Goal: Transaction & Acquisition: Purchase product/service

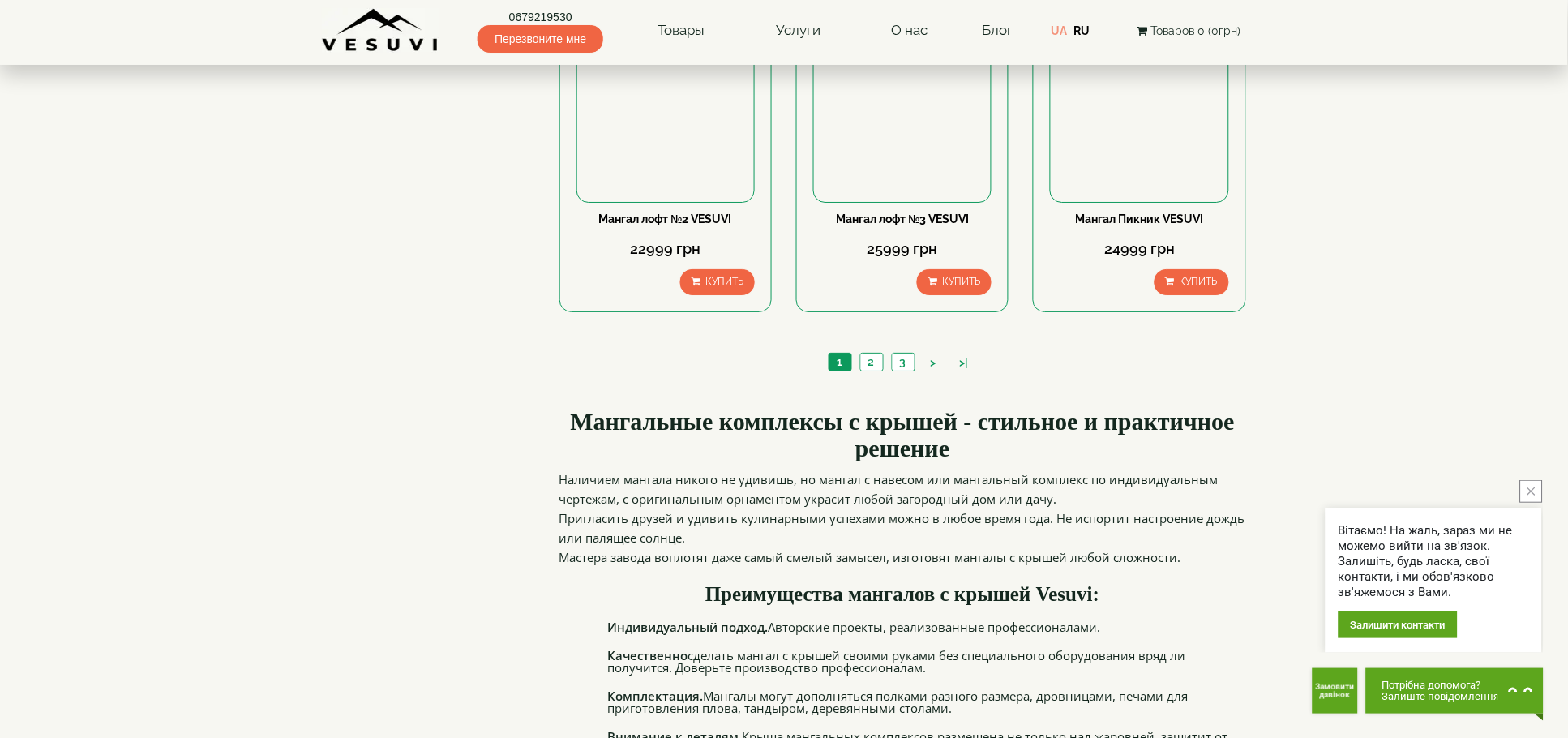
scroll to position [1408, 0]
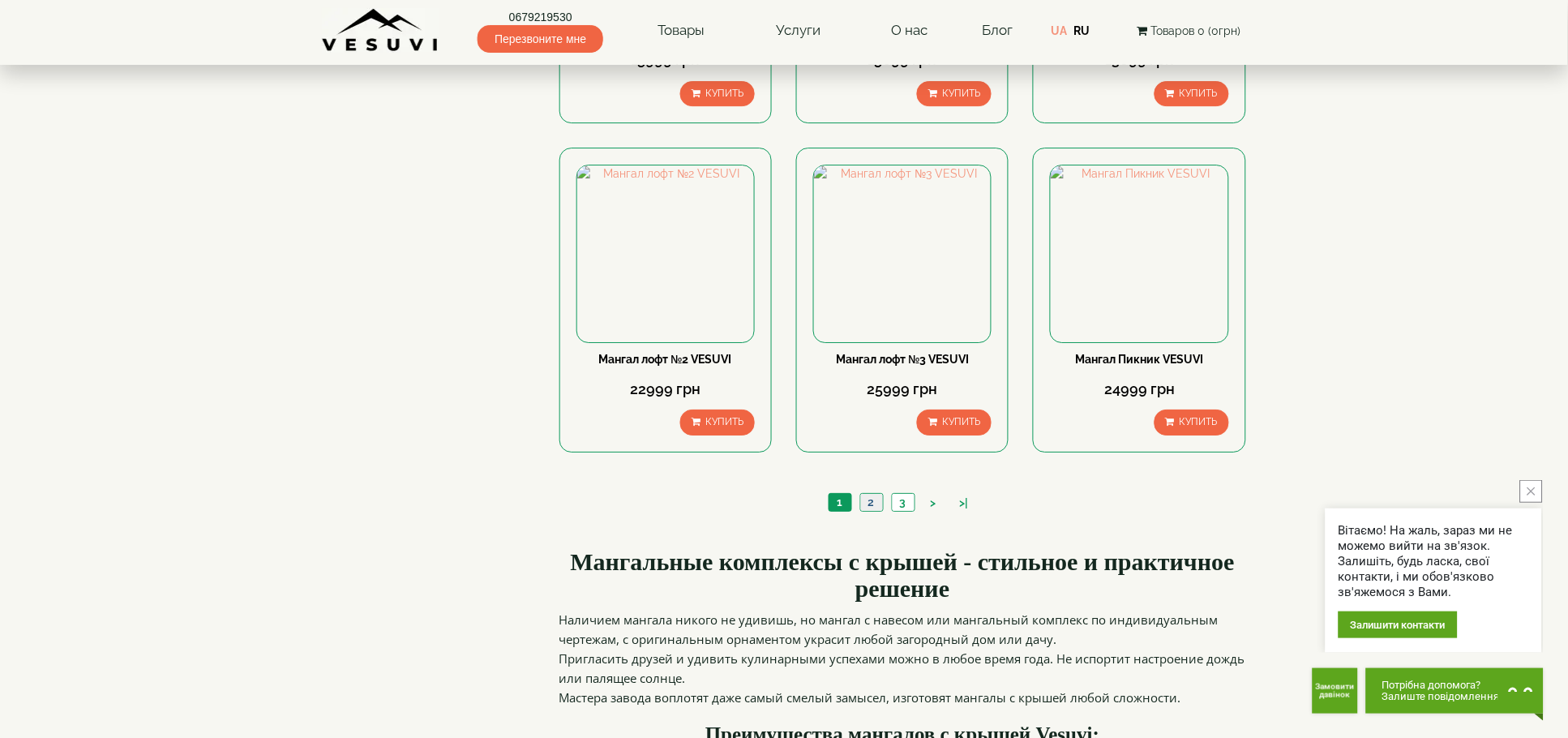
click at [878, 510] on link "2" at bounding box center [871, 503] width 22 height 18
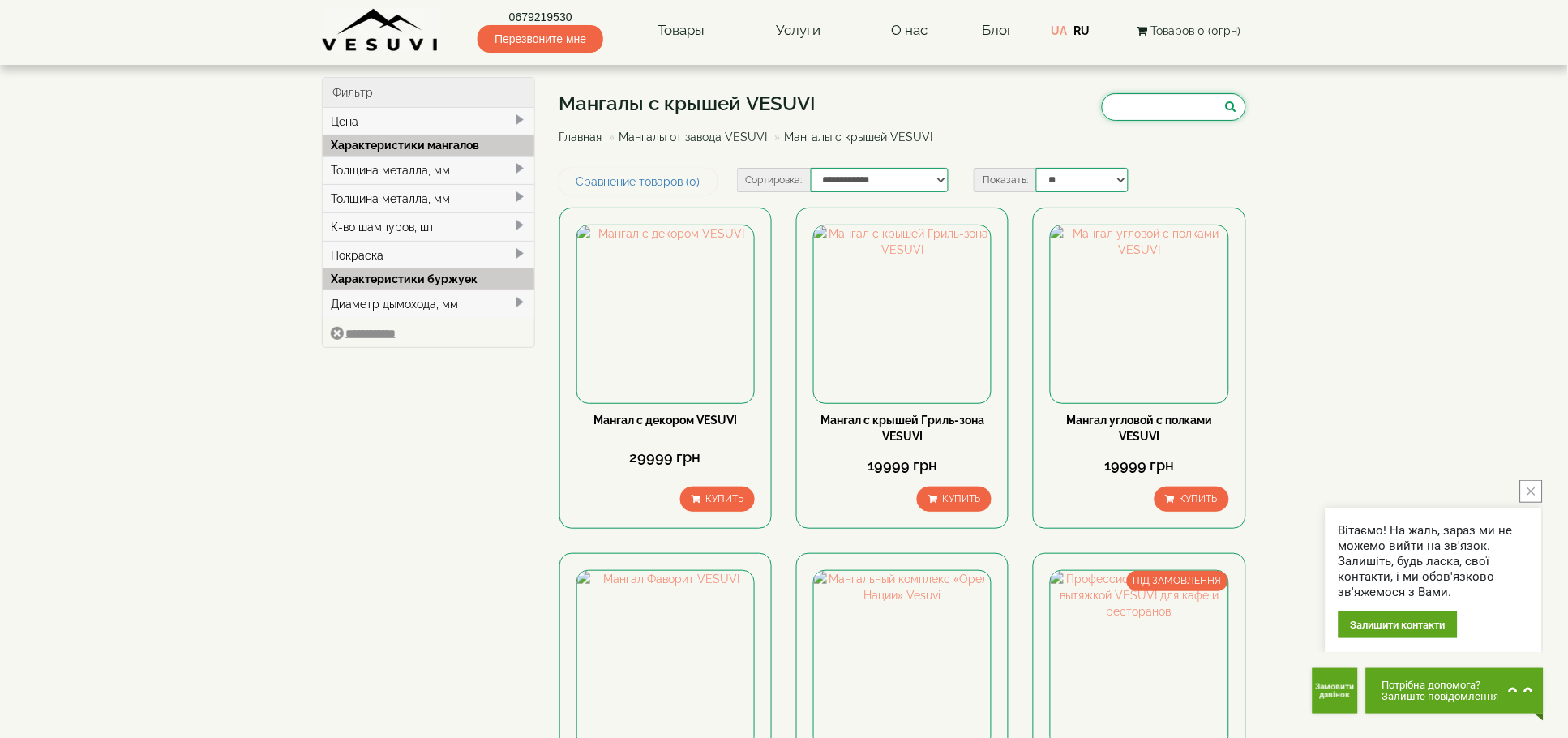
click at [1127, 97] on input "search" at bounding box center [1174, 107] width 144 height 27
type input "******"
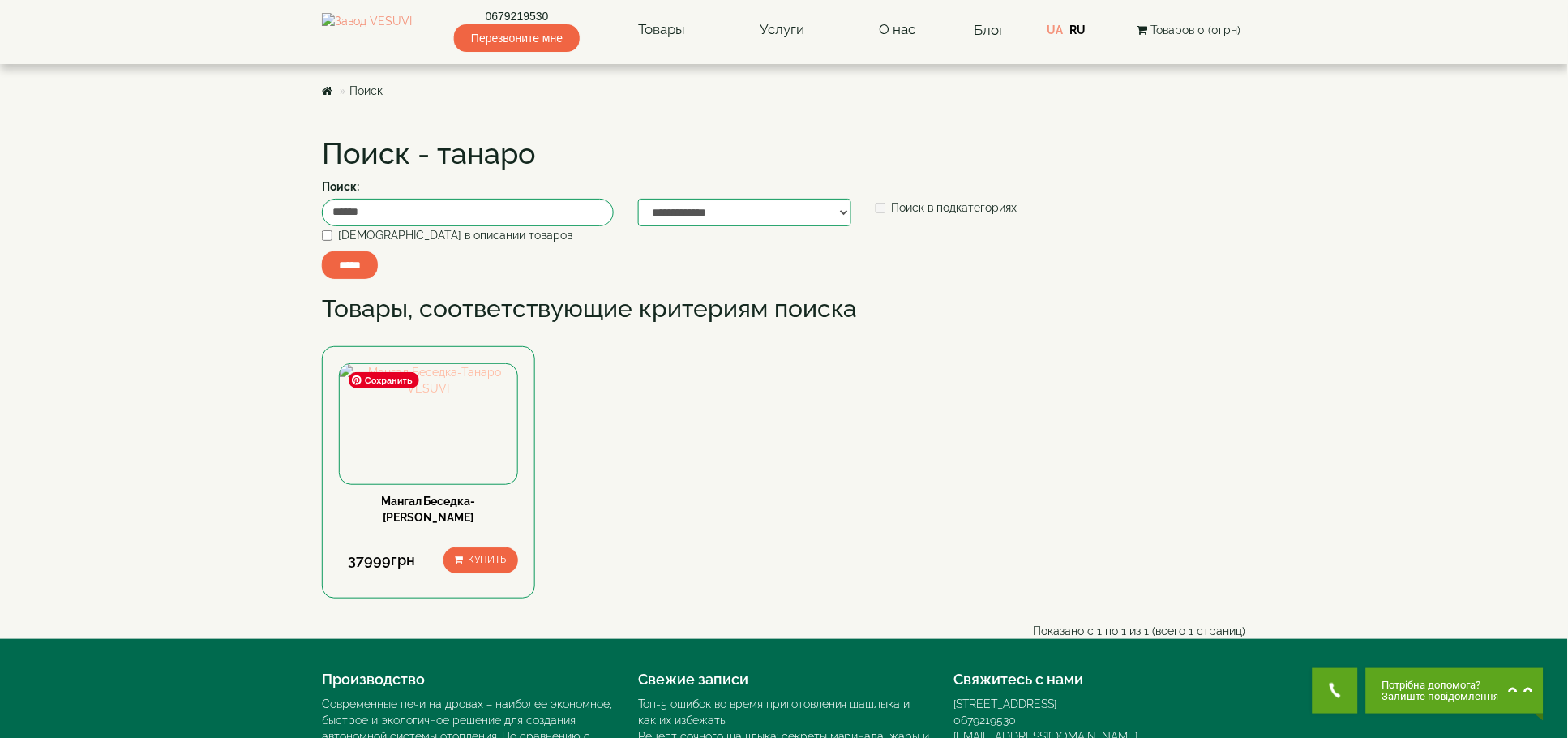
click at [445, 397] on img at bounding box center [428, 379] width 178 height 32
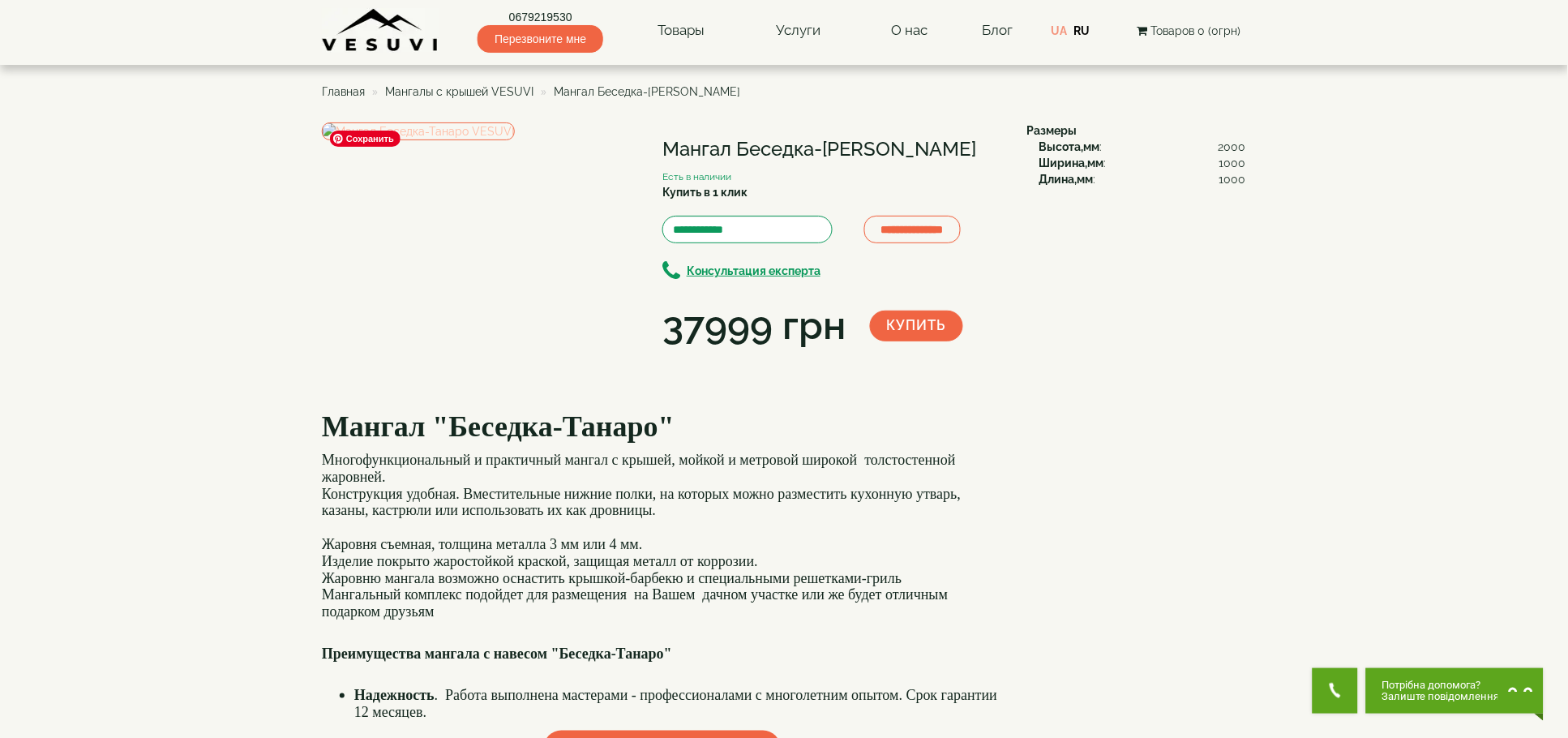
click at [433, 140] on img at bounding box center [418, 131] width 193 height 18
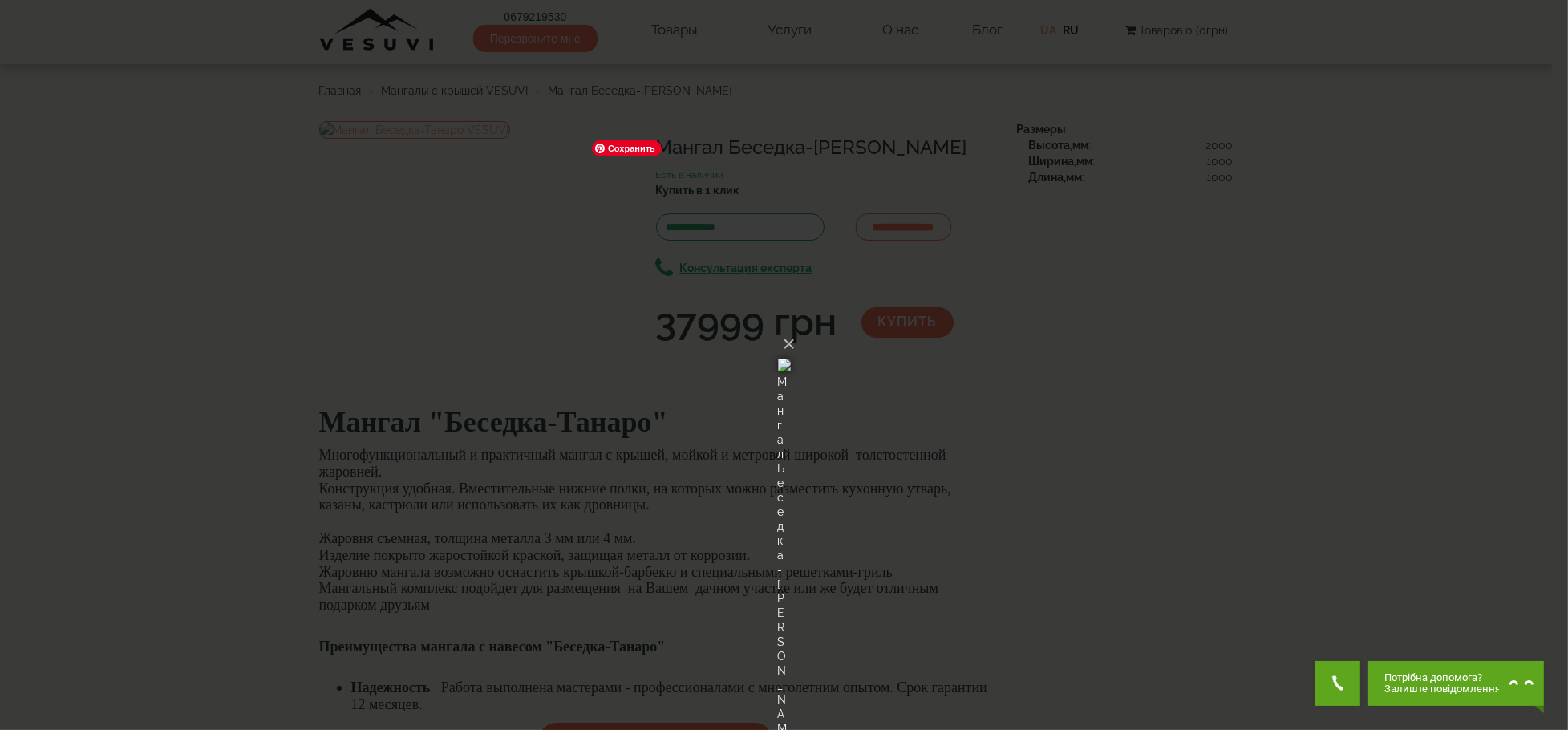
click at [788, 388] on img at bounding box center [784, 365] width 13 height 77
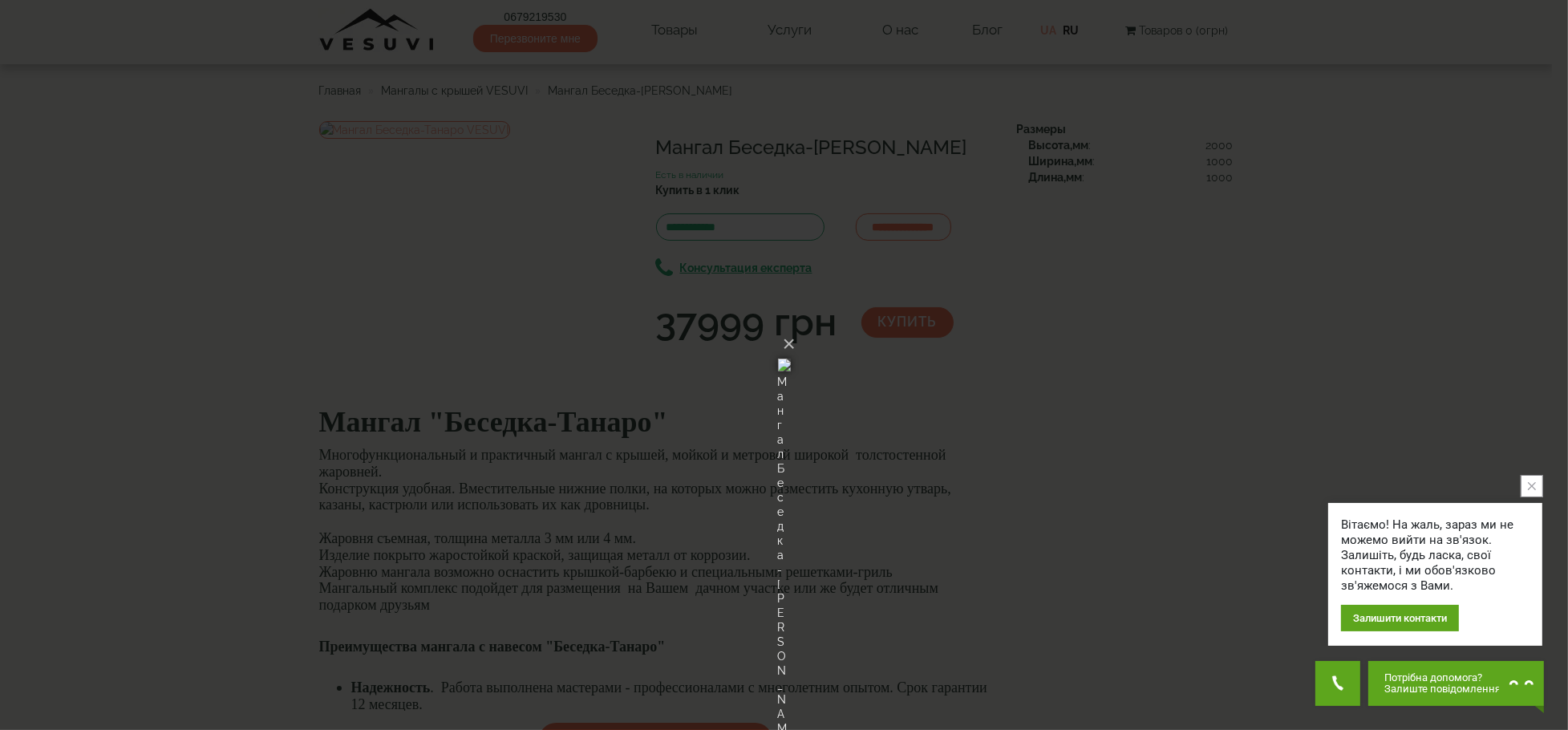
click at [985, 375] on div "× Мангал Беседка-Танаро VESUVI Loading..." at bounding box center [784, 365] width 1568 height 730
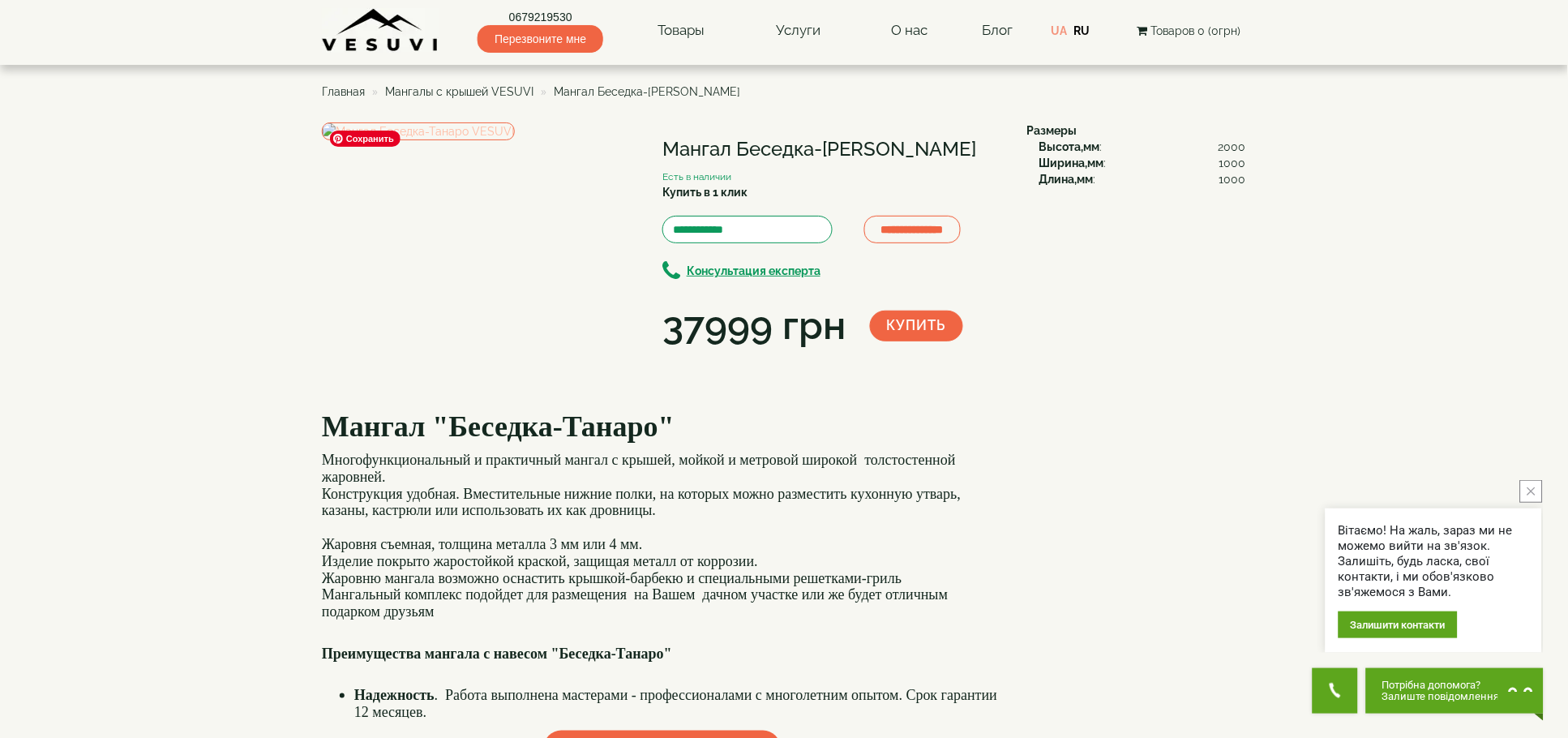
click at [515, 140] on img at bounding box center [418, 131] width 193 height 18
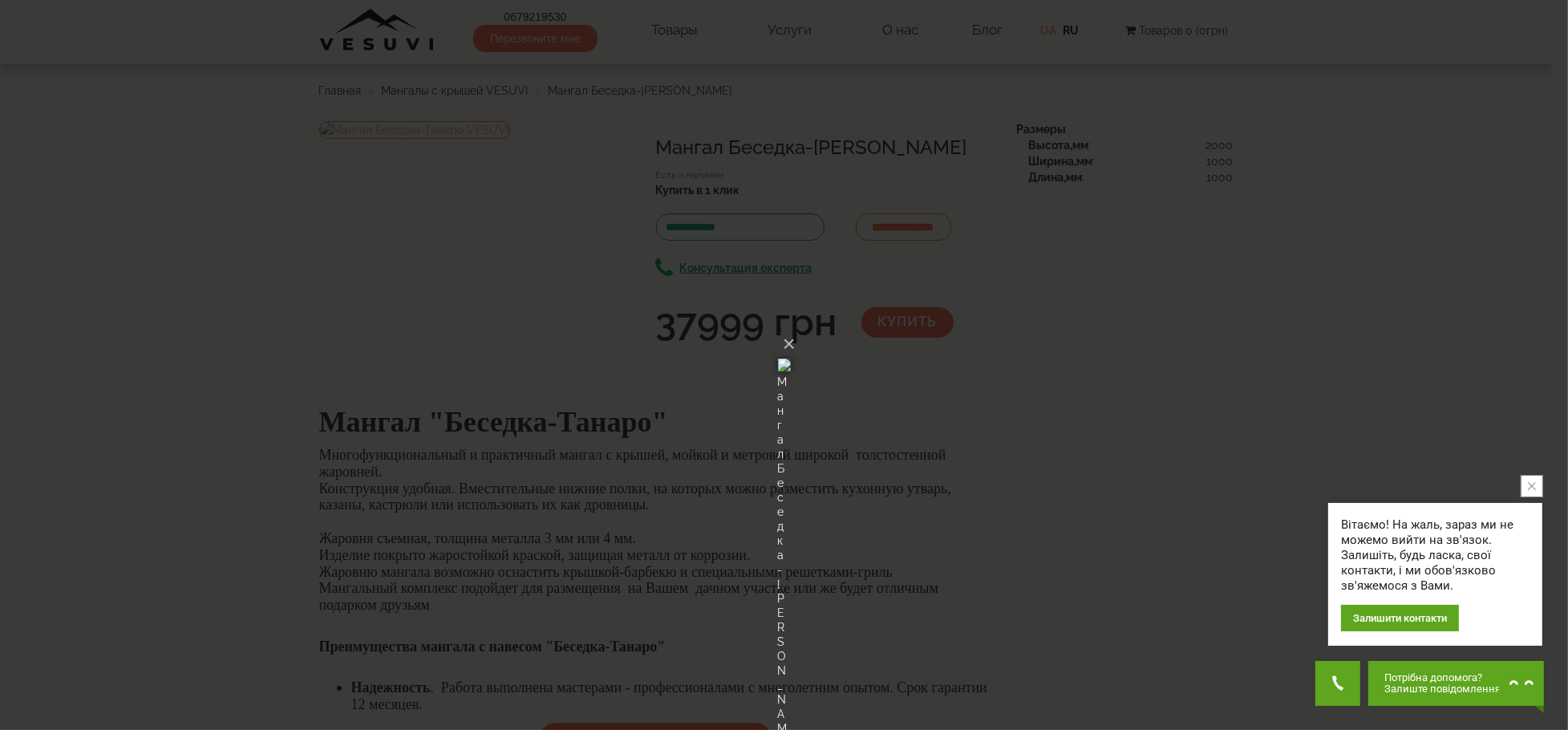
click at [1094, 257] on div "× Мангал Беседка-Танаро VESUVI Loading..." at bounding box center [784, 365] width 1568 height 730
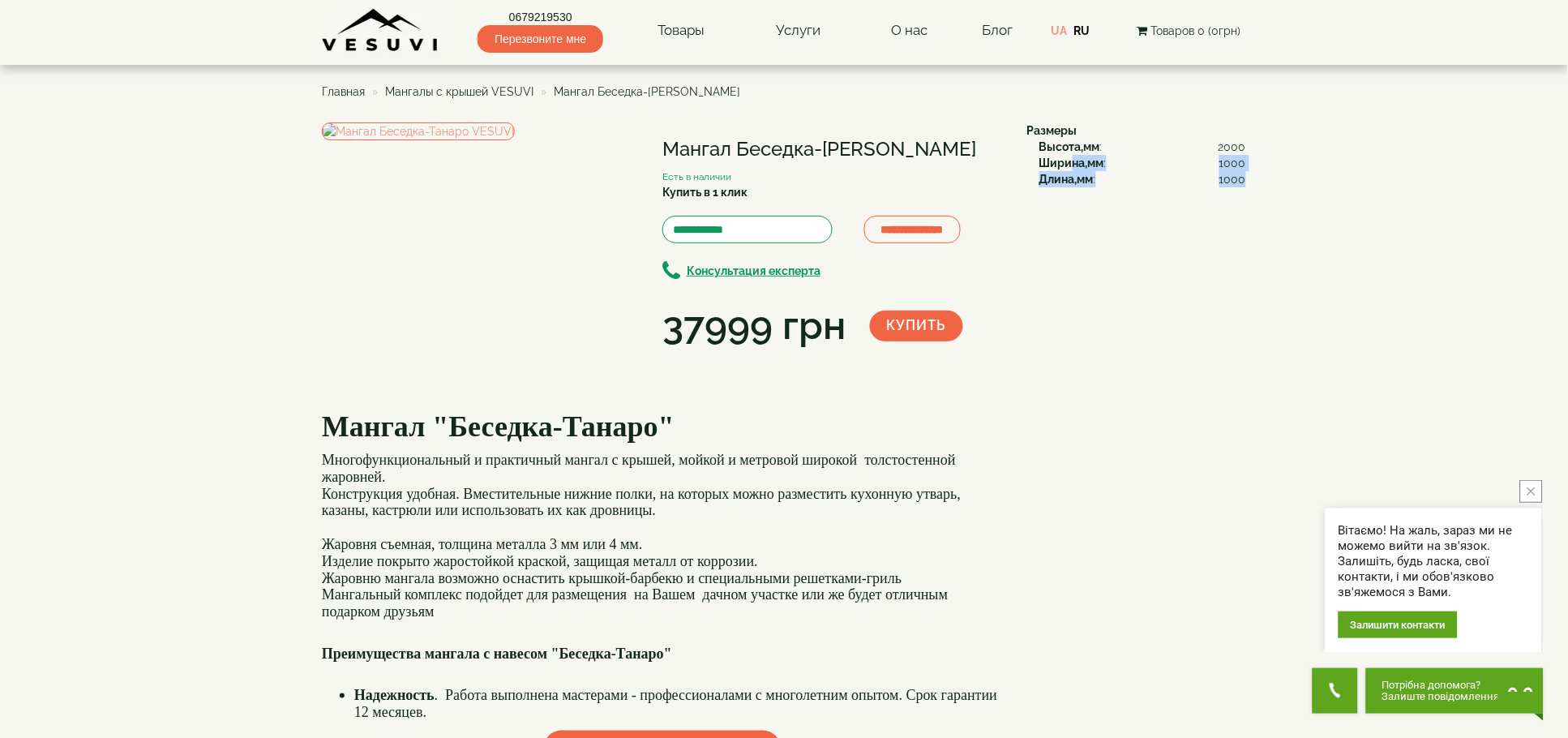
drag, startPoint x: 1084, startPoint y: 158, endPoint x: 1244, endPoint y: 174, distance: 160.8
click at [1245, 173] on div "Высота,мм : 2000 Ширина,мм : 1000 Длина,мм : 1000" at bounding box center [1136, 163] width 219 height 49
click at [1038, 158] on div "Высота,мм : 2000 Ширина,мм : 1000 Длина,мм : 1000" at bounding box center [1136, 163] width 219 height 49
drag, startPoint x: 1054, startPoint y: 160, endPoint x: 1241, endPoint y: 172, distance: 187.4
click at [1241, 172] on div "Высота,мм : 2000 Ширина,мм : 1000 Длина,мм : 1000" at bounding box center [1136, 163] width 219 height 49
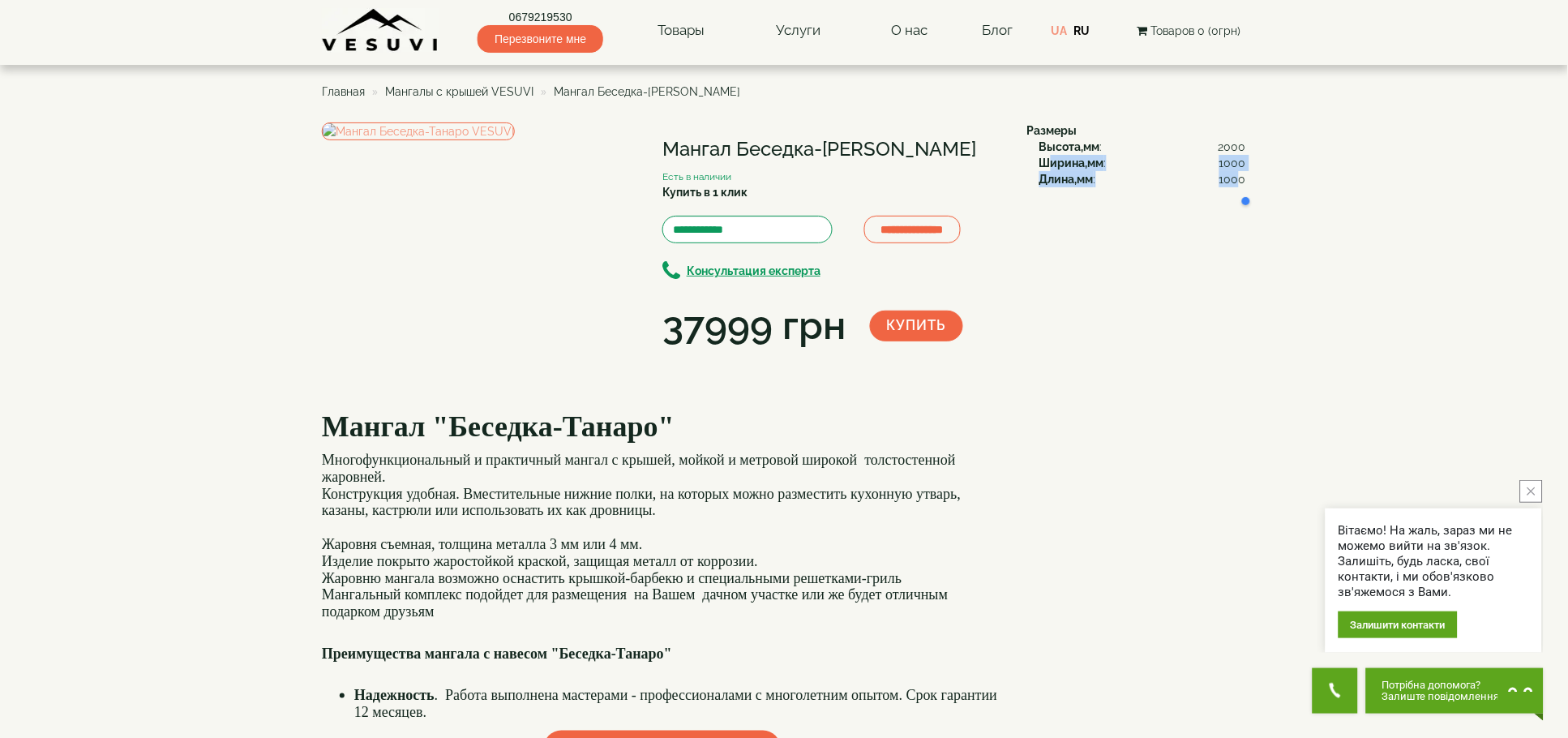
click at [1239, 175] on span "1000" at bounding box center [1233, 179] width 27 height 17
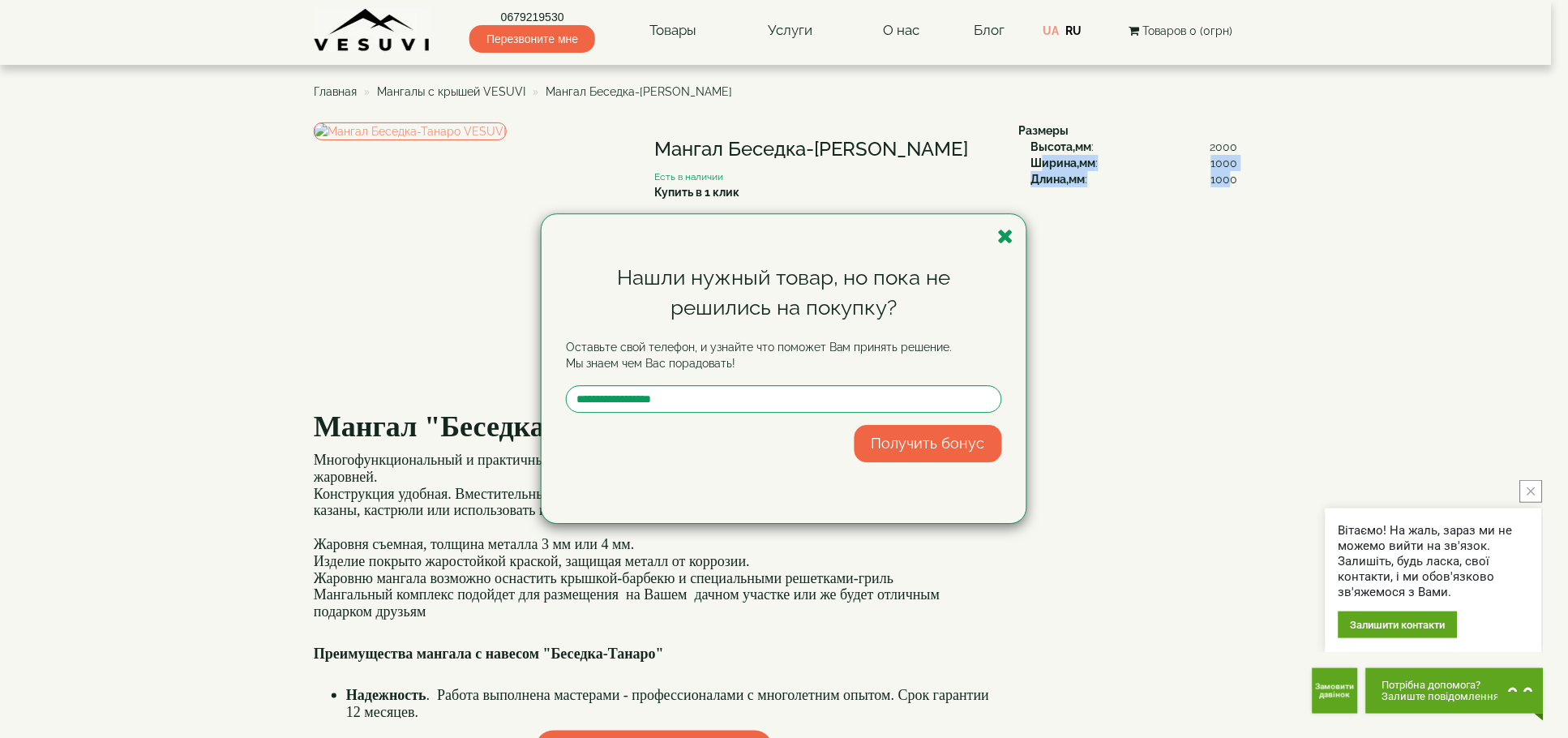
drag, startPoint x: 1007, startPoint y: 239, endPoint x: 890, endPoint y: 274, distance: 122.1
click at [1006, 241] on icon "button" at bounding box center [1006, 236] width 17 height 20
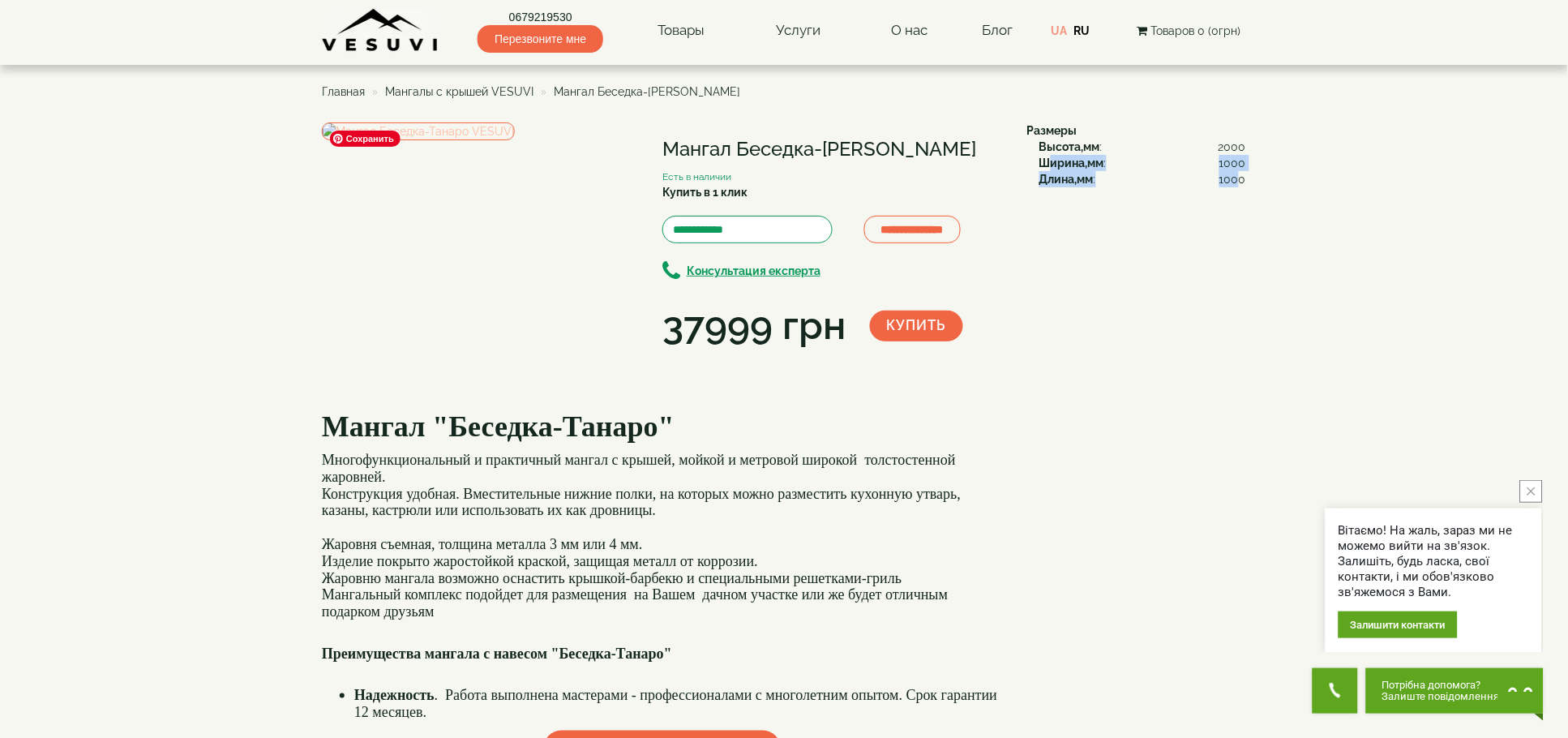
click at [515, 140] on img at bounding box center [418, 131] width 193 height 18
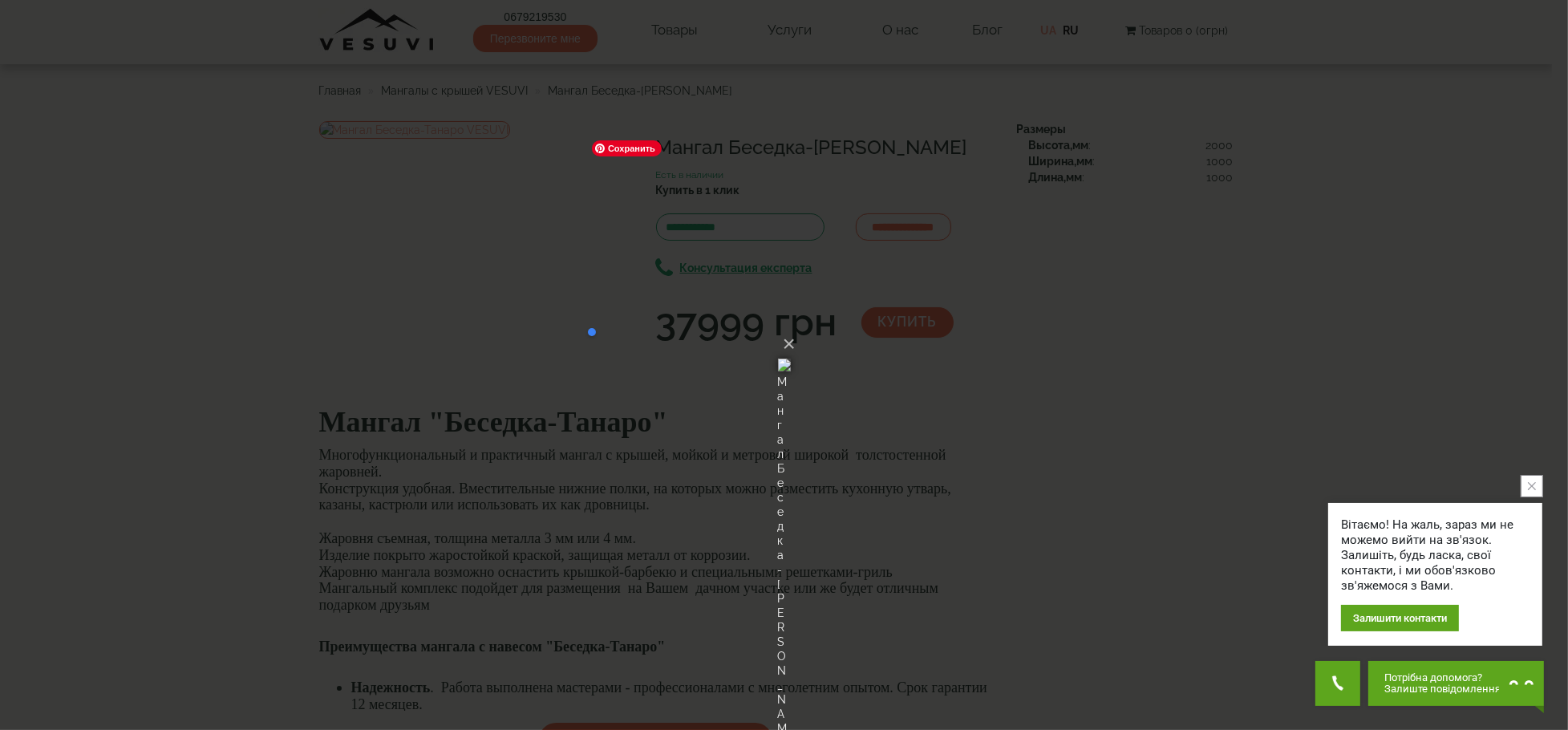
click at [990, 319] on div "× Мангал Беседка-Танаро VESUVI Loading..." at bounding box center [784, 365] width 1568 height 730
